Goal: Task Accomplishment & Management: Complete application form

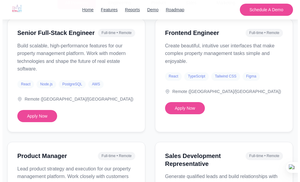
scroll to position [540, 0]
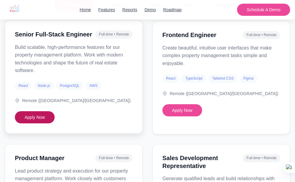
click at [34, 119] on button "Apply Now" at bounding box center [35, 117] width 40 height 12
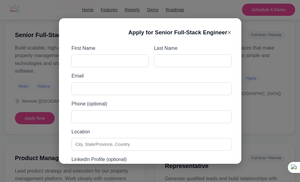
scroll to position [3, 0]
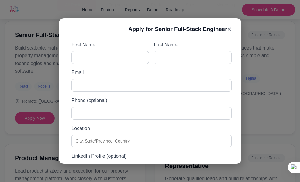
click at [187, 103] on label "Phone (optional)" at bounding box center [151, 101] width 160 height 8
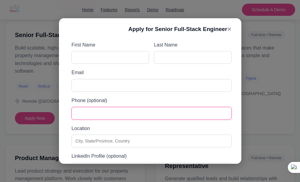
click at [187, 107] on input "Phone (optional)" at bounding box center [151, 113] width 160 height 13
checkbox input "true"
type input "[PERSON_NAME]"
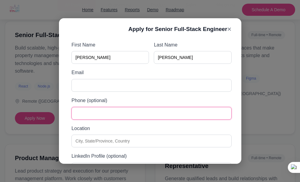
type input "[EMAIL_ADDRESS][DOMAIN_NAME]"
type input "7195159644"
type input "[GEOGRAPHIC_DATA], [GEOGRAPHIC_DATA], [GEOGRAPHIC_DATA]"
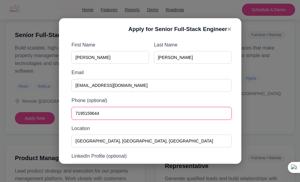
type input "[URL][DOMAIN_NAME][PERSON_NAME][PERSON_NAME]"
type input "[URL][DOMAIN_NAME]"
type textarea "I am excited about this opportunity because I believe my skills in software dev…"
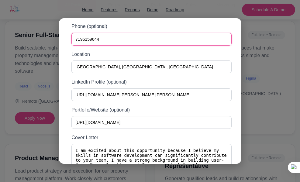
type input "C:\fakepath\[PERSON_NAME].pdf"
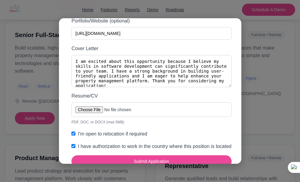
scroll to position [189, 0]
